Goal: Book appointment/travel/reservation

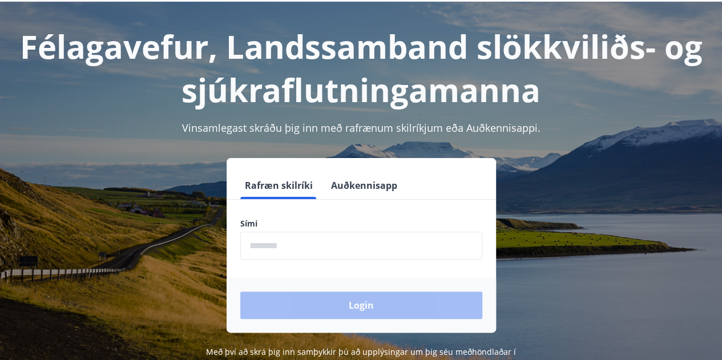
scroll to position [114, 0]
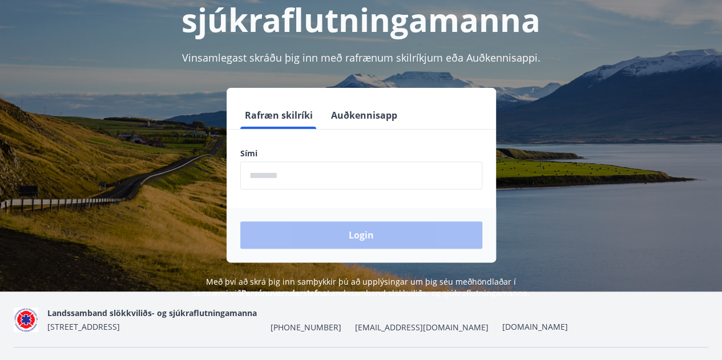
click at [258, 177] on input "phone" at bounding box center [361, 175] width 242 height 28
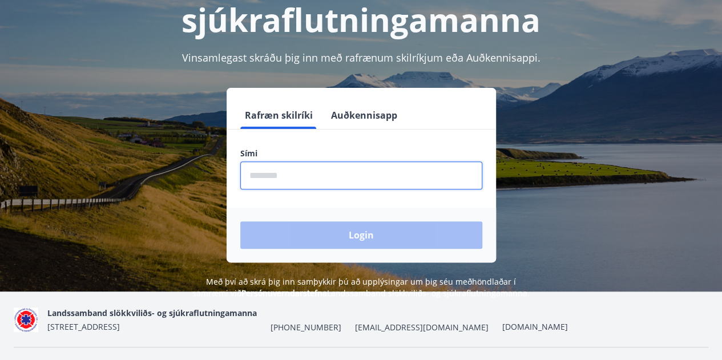
type input "********"
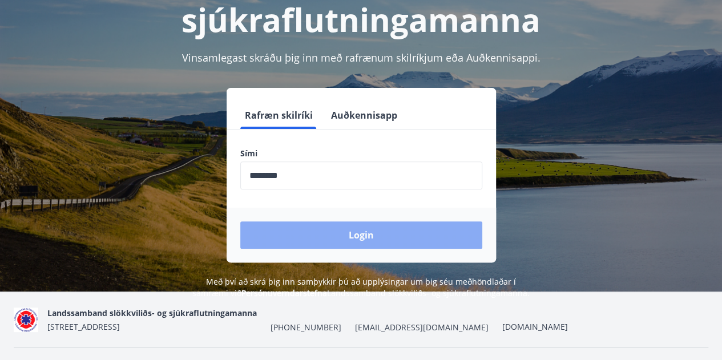
click at [361, 236] on button "Login" at bounding box center [361, 234] width 242 height 27
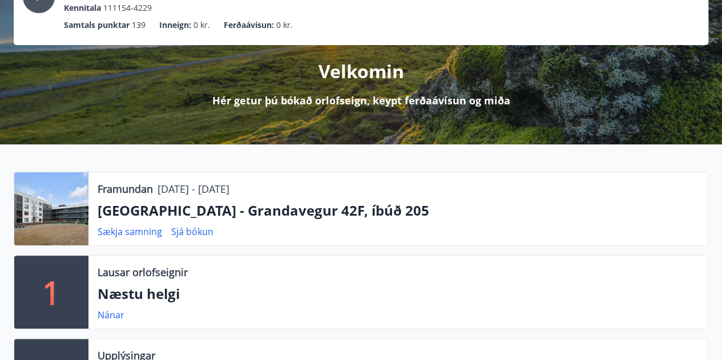
scroll to position [171, 0]
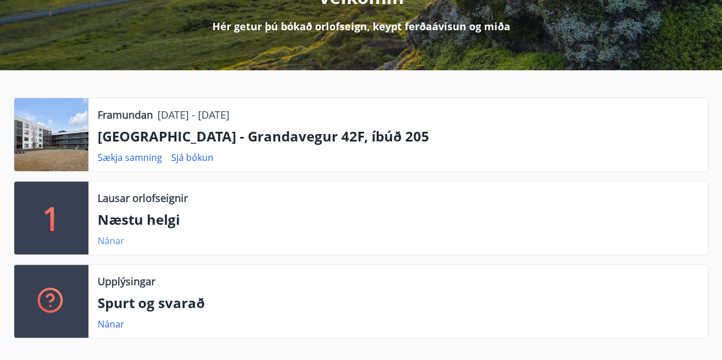
click at [106, 237] on link "Nánar" at bounding box center [111, 240] width 27 height 13
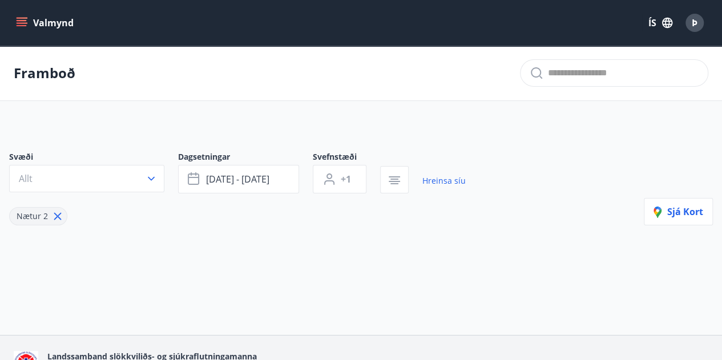
type input "*"
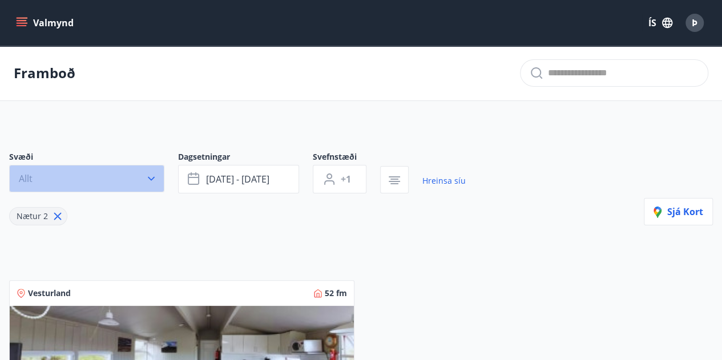
click at [154, 178] on icon "button" at bounding box center [150, 178] width 11 height 11
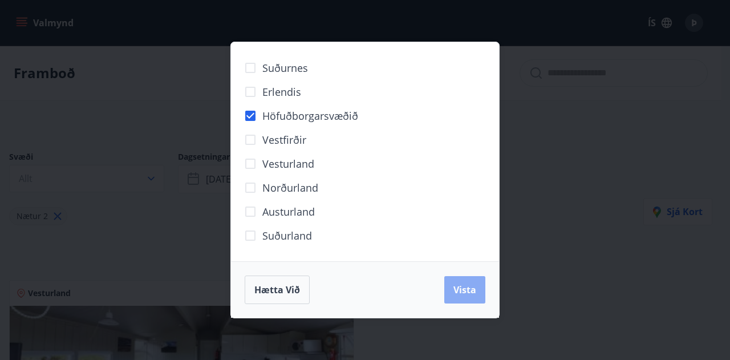
click at [465, 285] on span "Vista" at bounding box center [465, 290] width 23 height 13
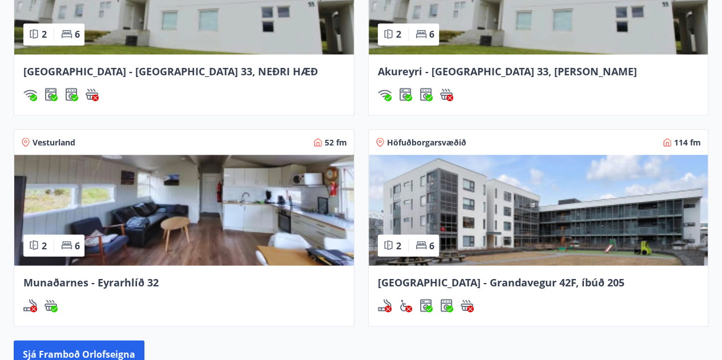
scroll to position [1084, 0]
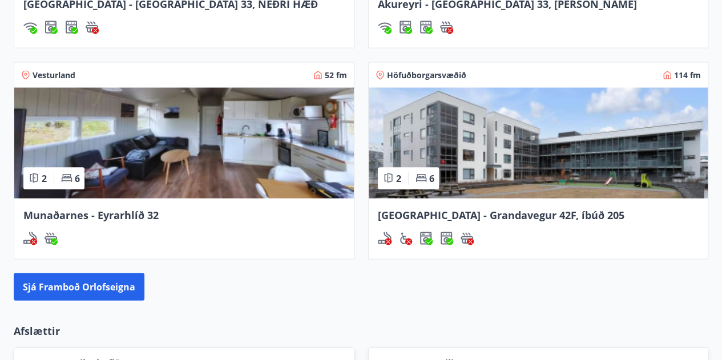
click at [450, 156] on img at bounding box center [538, 143] width 339 height 111
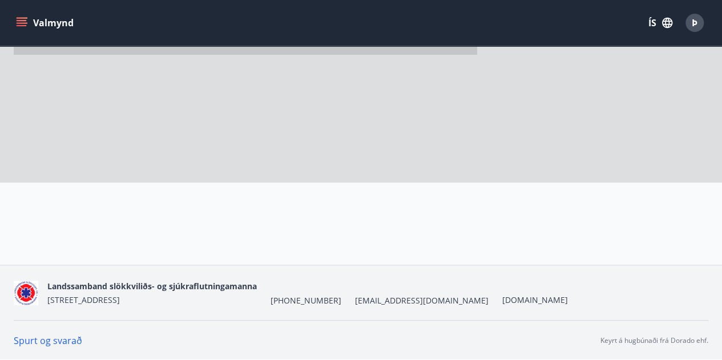
click at [450, 156] on div at bounding box center [245, 11] width 463 height 342
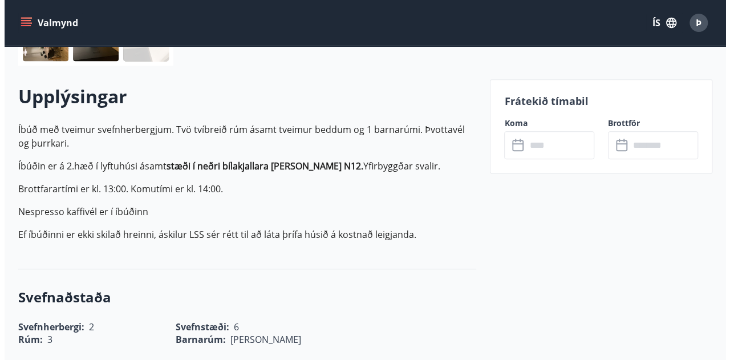
scroll to position [342, 0]
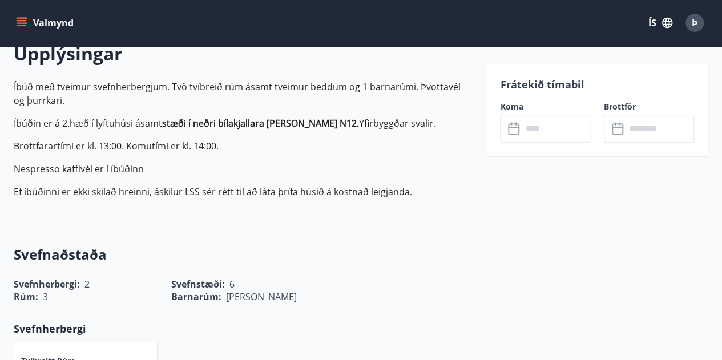
click at [516, 130] on icon at bounding box center [515, 129] width 14 height 14
